Goal: Task Accomplishment & Management: Manage account settings

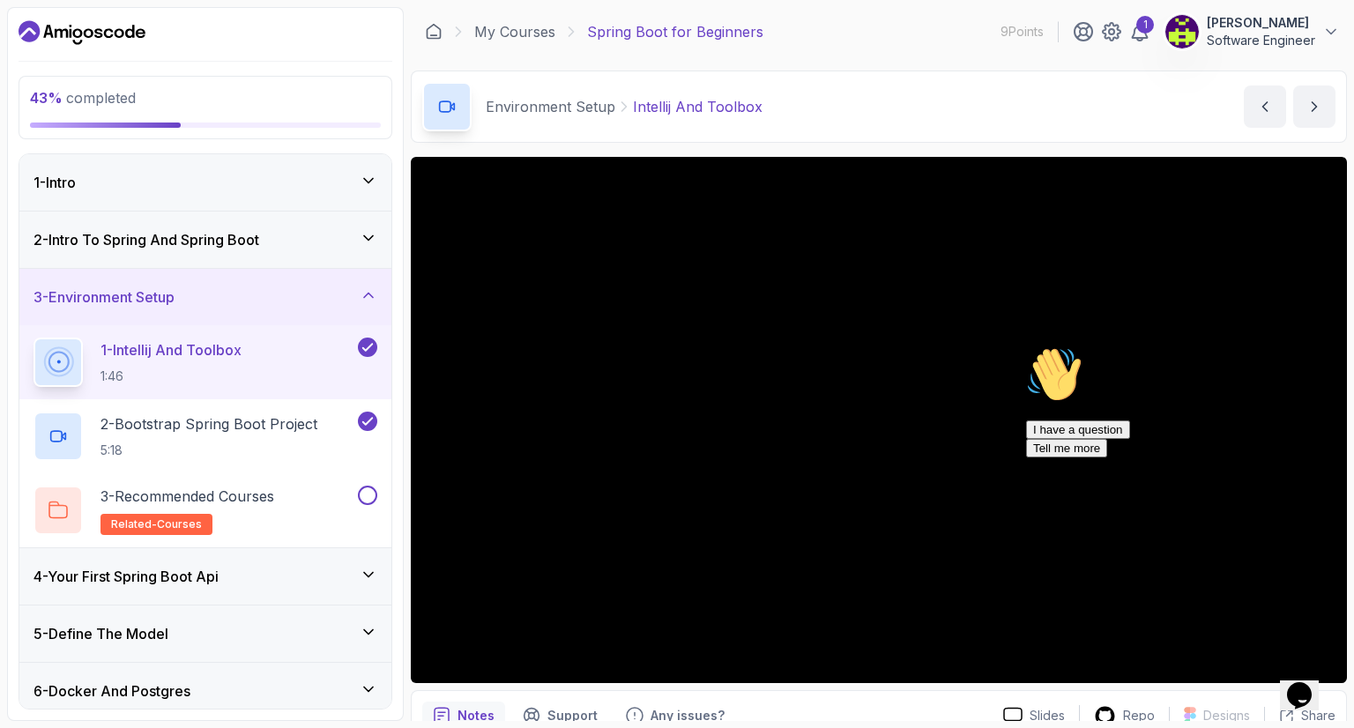
click at [29, 29] on icon "Dashboard" at bounding box center [27, 32] width 17 height 11
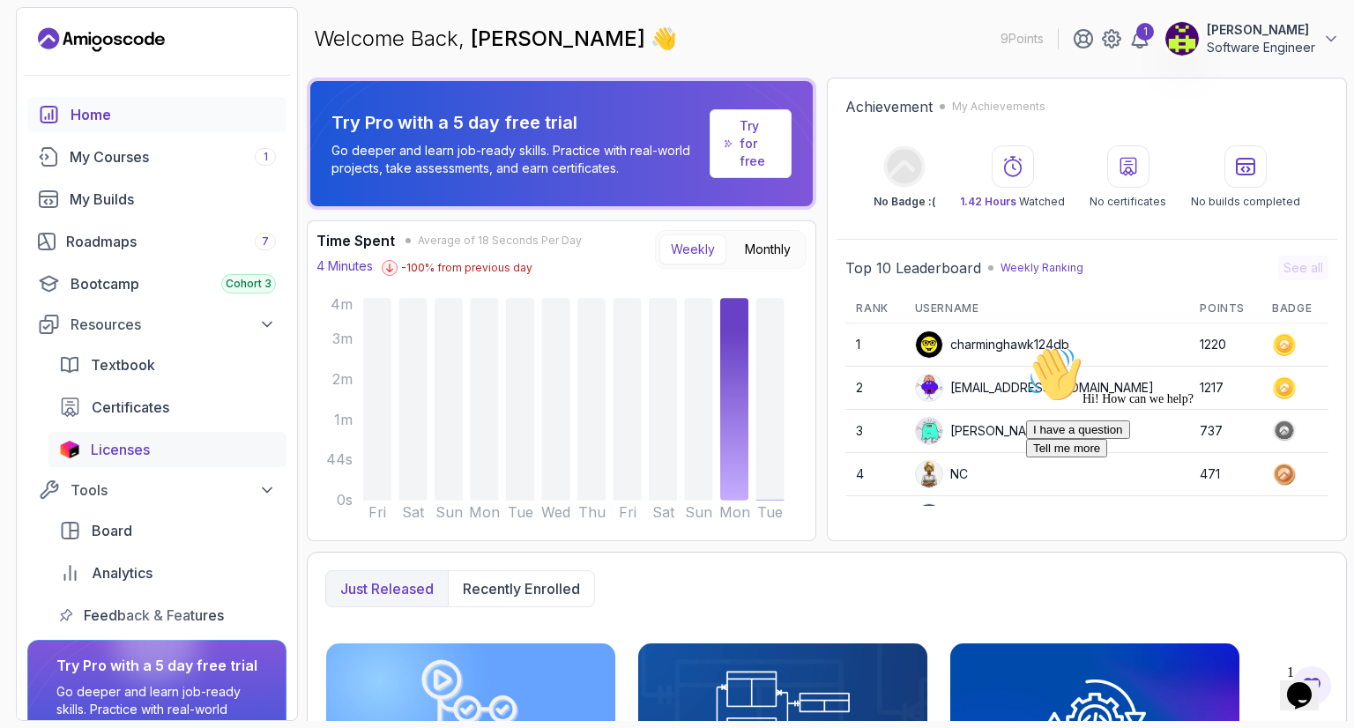
click at [166, 442] on div "Licenses" at bounding box center [183, 449] width 185 height 21
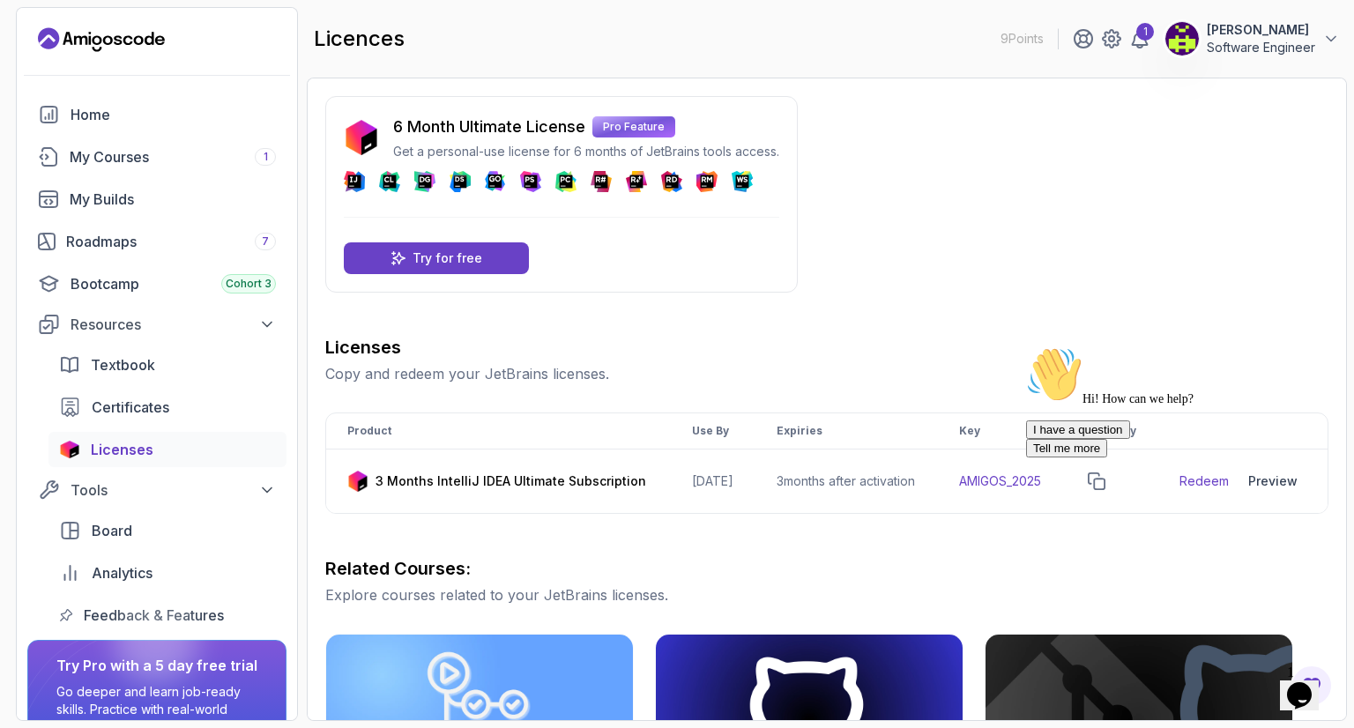
click at [1116, 458] on div "Hi! How can we help? I have a question Tell me more" at bounding box center [1184, 401] width 317 height 111
click at [1026, 346] on icon "Chat attention grabber" at bounding box center [1026, 346] width 0 height 0
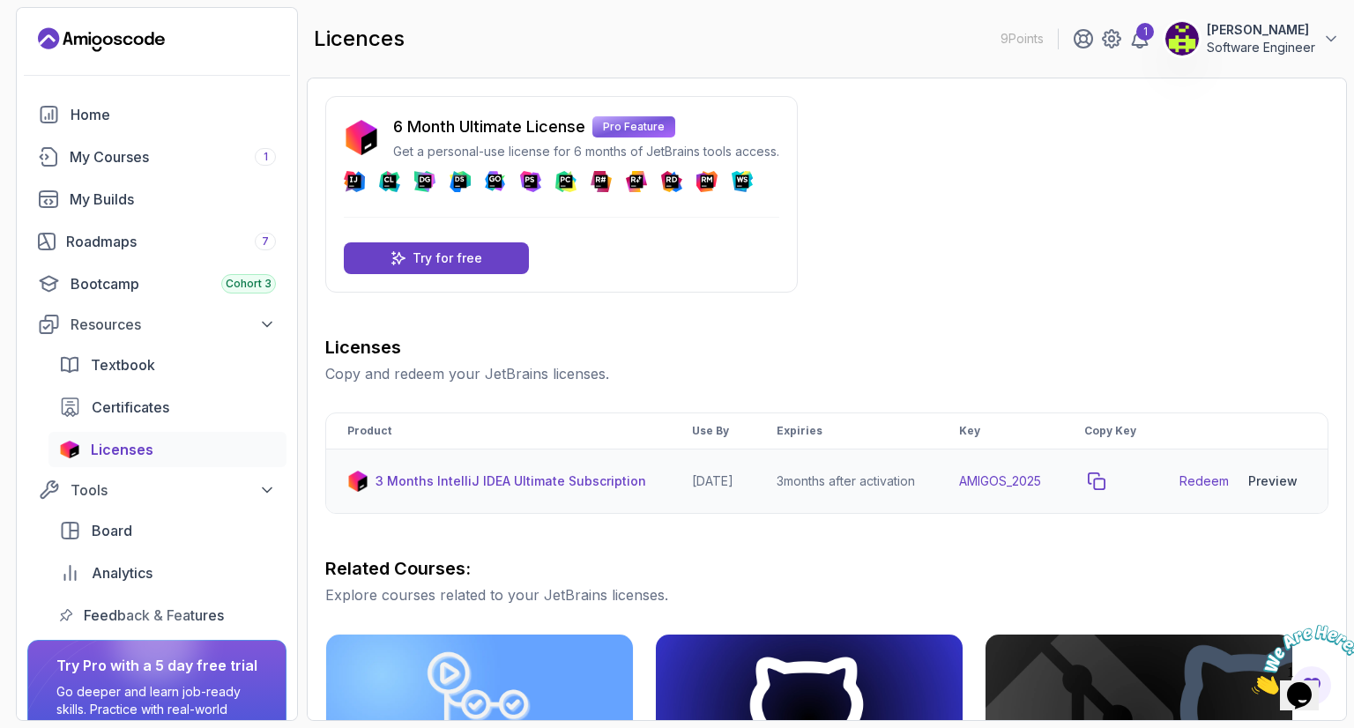
click at [1105, 489] on icon "copy-button" at bounding box center [1097, 481] width 16 height 16
click at [188, 408] on div "Certificates" at bounding box center [184, 407] width 184 height 21
